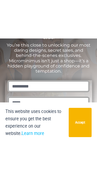
scroll to position [42, 0]
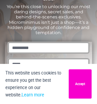
click at [82, 85] on button "Accept" at bounding box center [80, 83] width 23 height 29
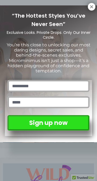
scroll to position [0, 0]
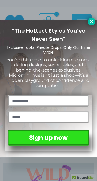
click at [92, 22] on icon at bounding box center [92, 21] width 5 height 5
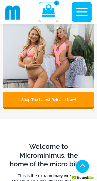
scroll to position [145, 0]
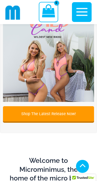
click at [80, 12] on icon "button" at bounding box center [82, 12] width 11 height 8
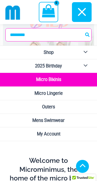
click at [56, 82] on link "Micro Bikinis" at bounding box center [48, 80] width 97 height 14
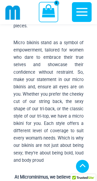
scroll to position [325, 0]
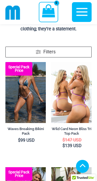
click at [76, 123] on img at bounding box center [71, 92] width 41 height 61
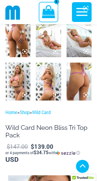
scroll to position [182, 0]
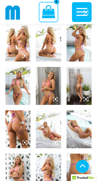
click at [18, 126] on img at bounding box center [17, 129] width 25 height 38
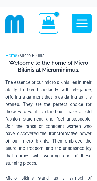
scroll to position [326, 0]
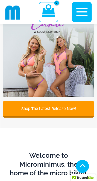
scroll to position [142, 0]
